Goal: Information Seeking & Learning: Learn about a topic

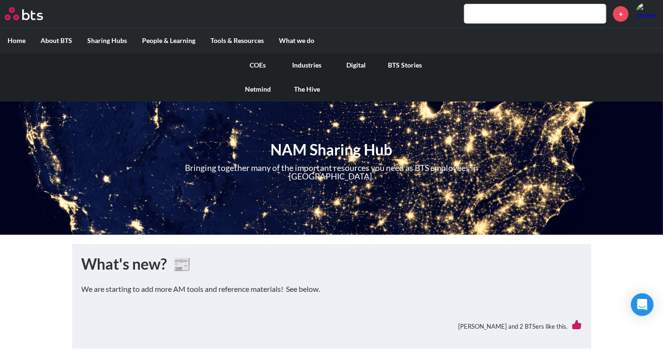
click at [254, 66] on link "COEs" at bounding box center [258, 65] width 49 height 25
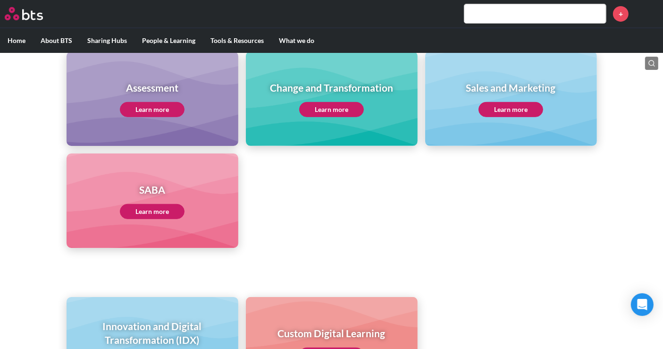
scroll to position [517, 0]
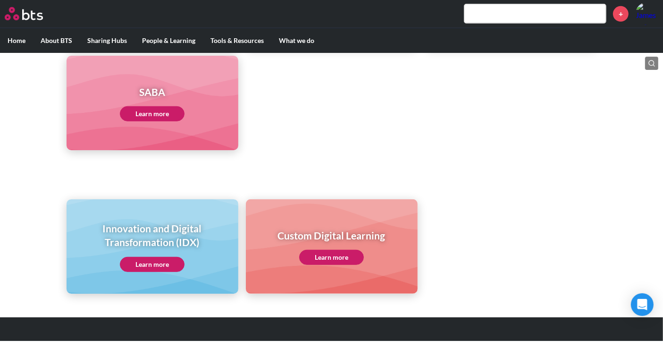
click at [143, 114] on link "Learn more" at bounding box center [152, 113] width 65 height 15
